Goal: Transaction & Acquisition: Purchase product/service

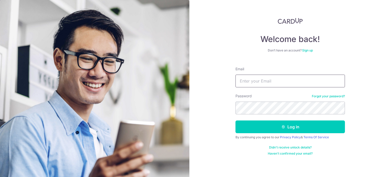
click at [270, 82] on input "Email" at bounding box center [291, 81] width 110 height 13
type input "edwardchoy09@gmail.com"
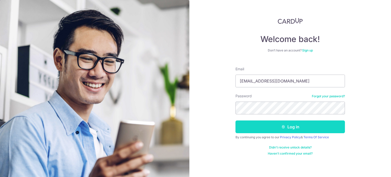
click at [298, 129] on button "Log in" at bounding box center [291, 126] width 110 height 13
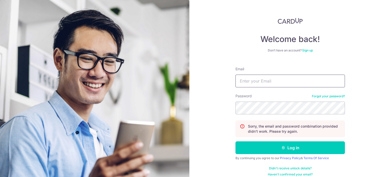
click at [248, 83] on input "Email" at bounding box center [291, 81] width 110 height 13
type input "[EMAIL_ADDRESS][DOMAIN_NAME]"
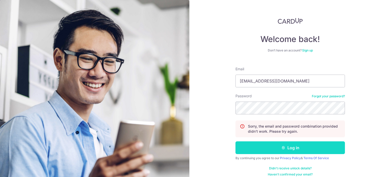
click at [295, 147] on button "Log in" at bounding box center [291, 147] width 110 height 13
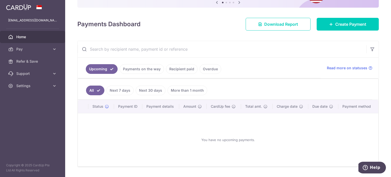
scroll to position [45, 0]
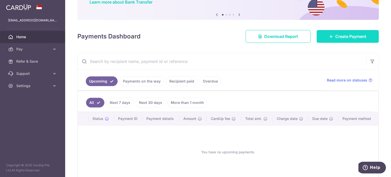
click at [341, 35] on span "Create Payment" at bounding box center [350, 36] width 31 height 6
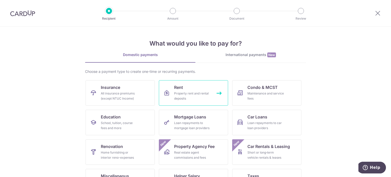
click at [193, 91] on div "Property rent and rental deposits" at bounding box center [192, 96] width 37 height 10
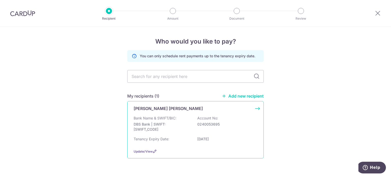
click at [153, 111] on p "Leong Liem Seng" at bounding box center [168, 108] width 69 height 6
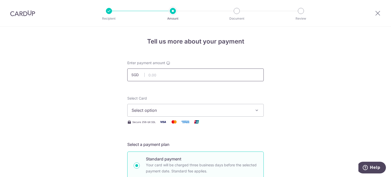
click at [164, 74] on input "text" at bounding box center [195, 75] width 136 height 13
type input "8,300.00"
click at [151, 110] on span "Select option" at bounding box center [191, 110] width 119 height 6
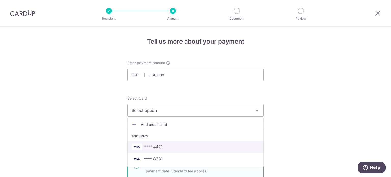
click at [158, 146] on span "**** 4421" at bounding box center [153, 147] width 19 height 6
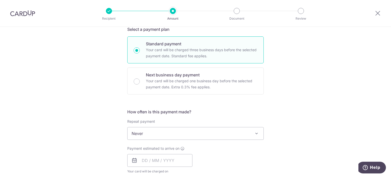
scroll to position [127, 0]
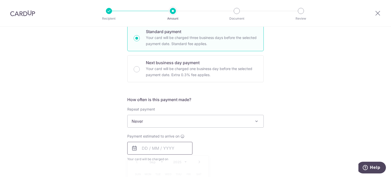
click at [155, 147] on input "text" at bounding box center [159, 148] width 65 height 13
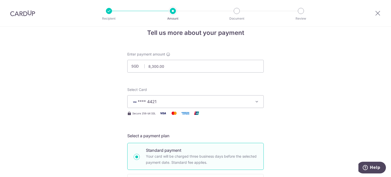
scroll to position [0, 0]
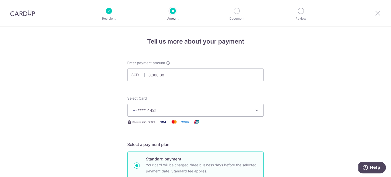
click at [376, 12] on icon at bounding box center [378, 13] width 6 height 6
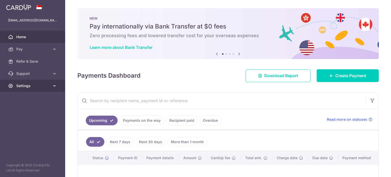
click at [54, 87] on icon at bounding box center [54, 85] width 5 height 5
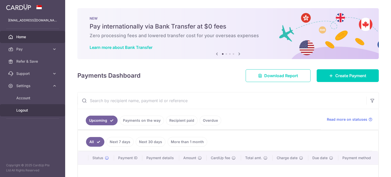
click at [29, 110] on span "Logout" at bounding box center [33, 110] width 34 height 5
